Goal: Task Accomplishment & Management: Use online tool/utility

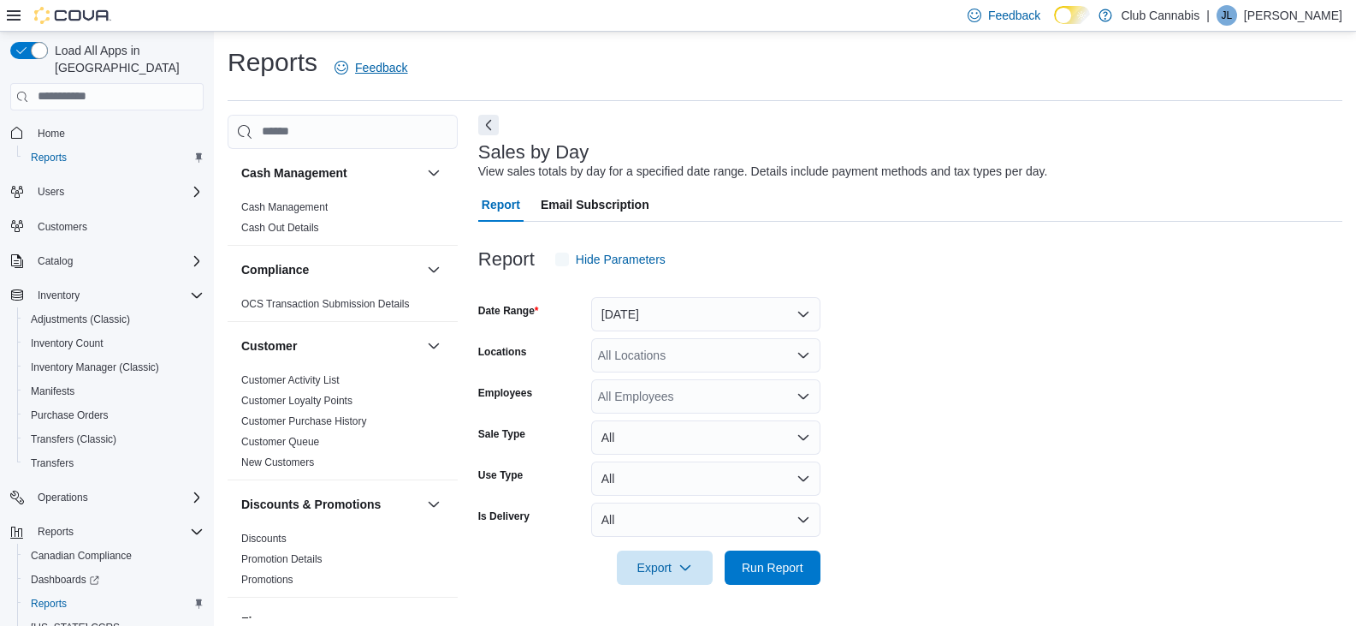
scroll to position [6, 0]
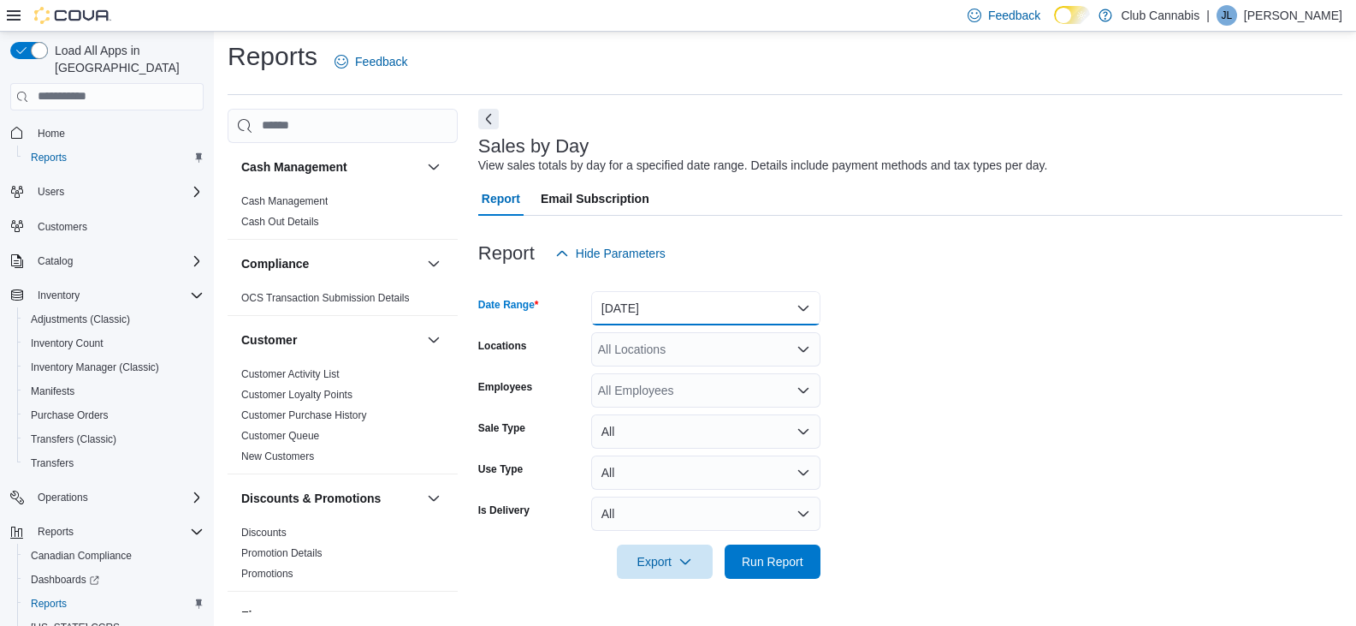
click at [800, 311] on button "[DATE]" at bounding box center [705, 308] width 229 height 34
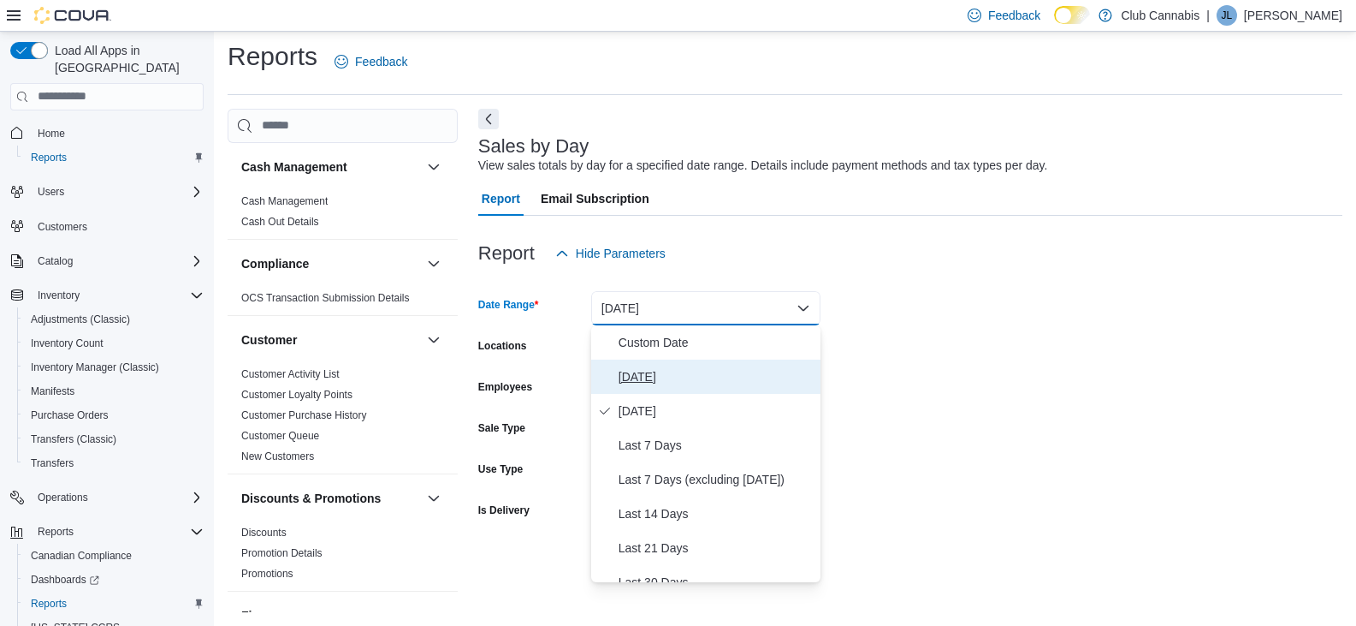
click at [629, 380] on span "[DATE]" at bounding box center [716, 376] width 195 height 21
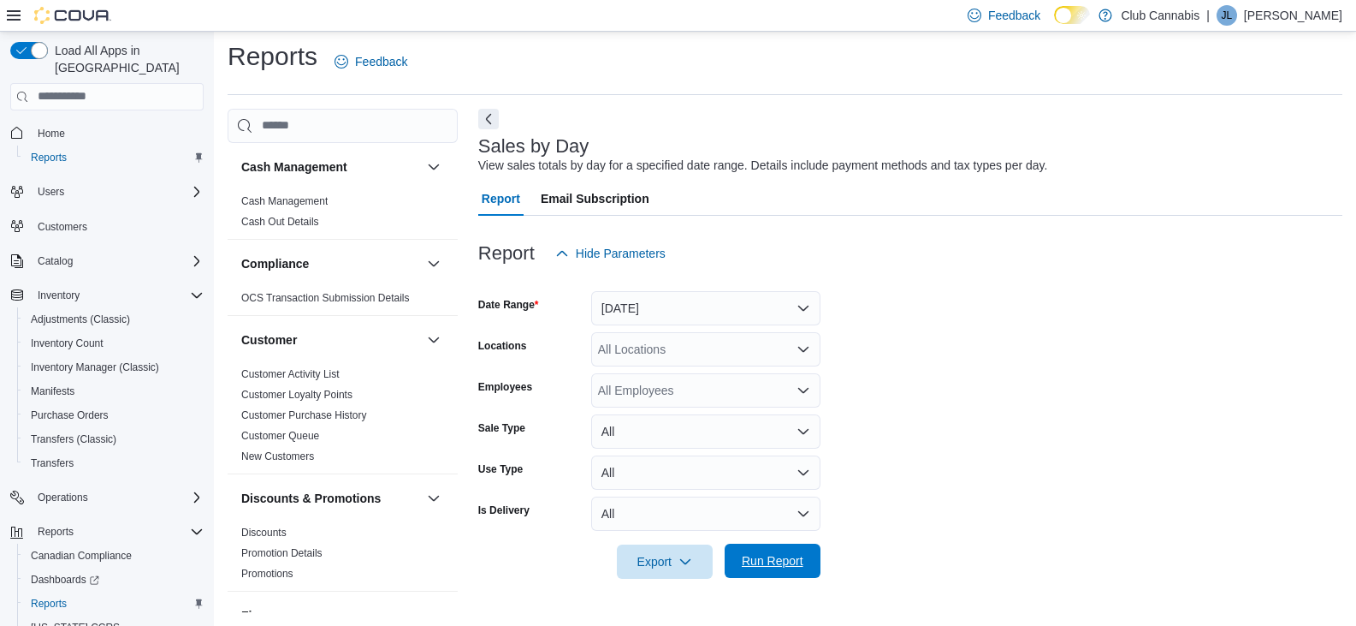
click at [763, 563] on span "Run Report" at bounding box center [773, 560] width 62 height 17
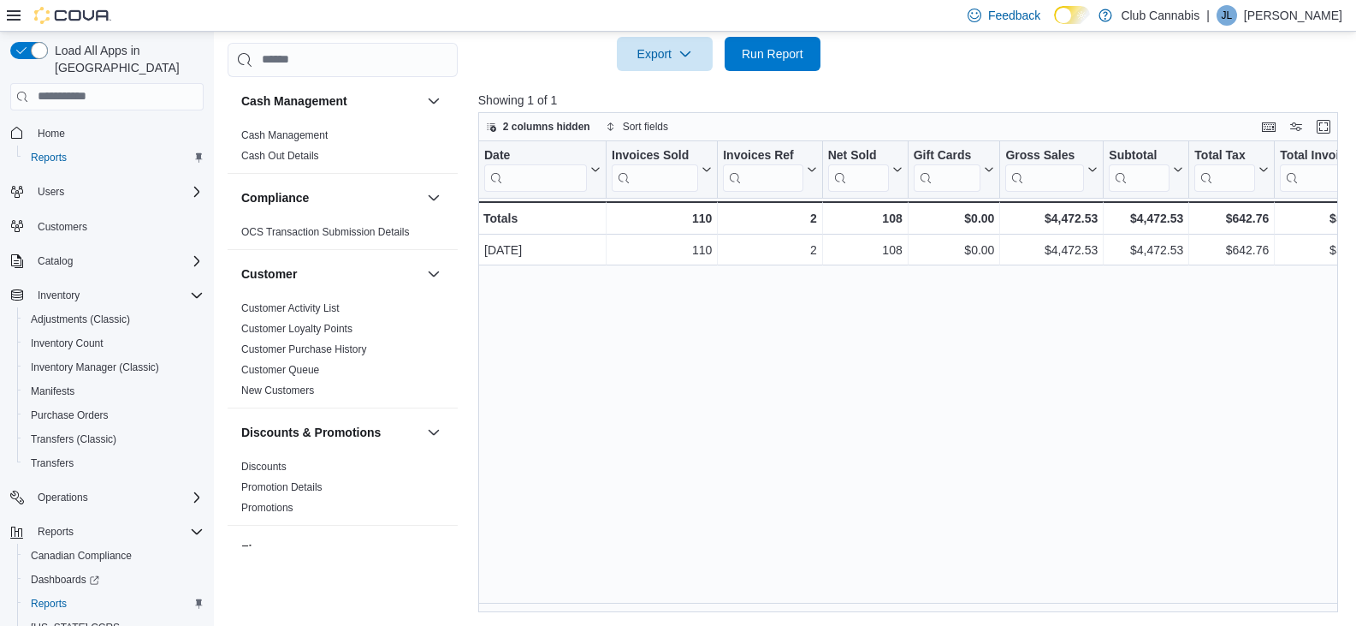
scroll to position [0, 253]
